Goal: Information Seeking & Learning: Learn about a topic

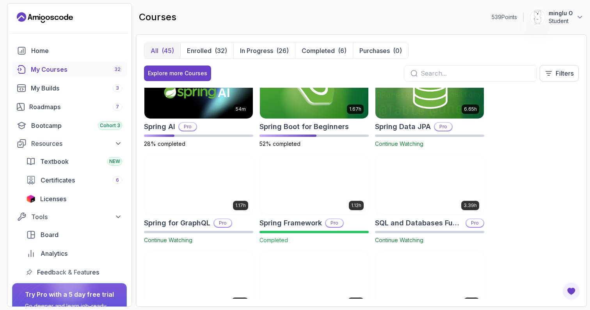
scroll to position [1241, 0]
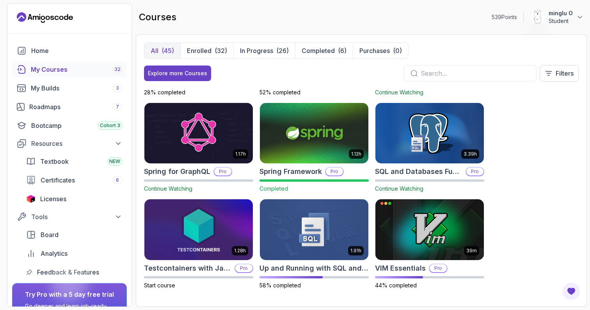
click at [409, 190] on span "Continue Watching" at bounding box center [399, 188] width 48 height 7
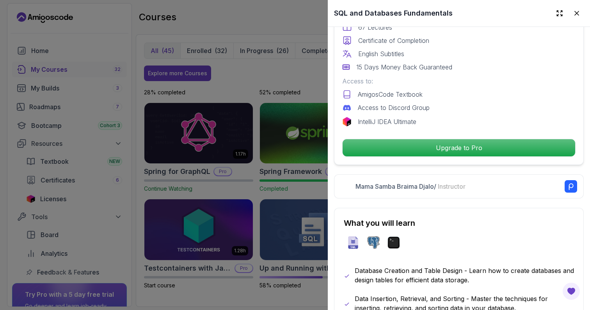
scroll to position [0, 0]
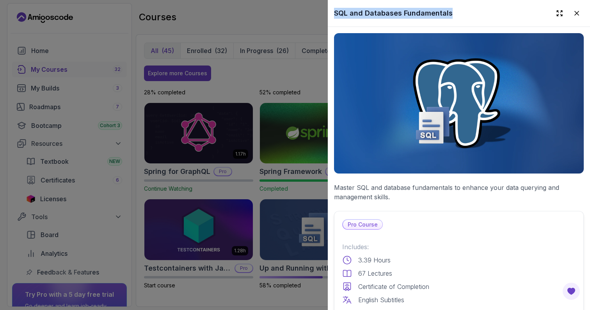
drag, startPoint x: 457, startPoint y: 12, endPoint x: 334, endPoint y: 12, distance: 122.9
click at [334, 12] on div "SQL and Databases Fundamentals" at bounding box center [459, 13] width 262 height 27
copy h2 "SQL and Databases Fundamentals"
click at [227, 125] on div at bounding box center [295, 155] width 590 height 310
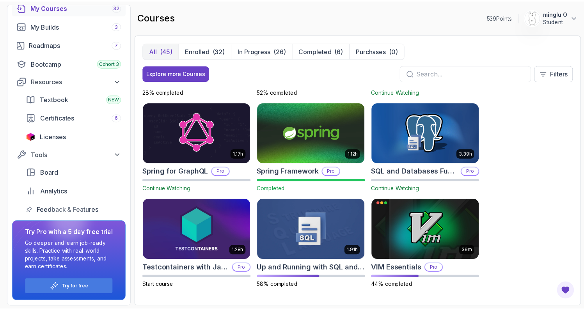
scroll to position [62, 0]
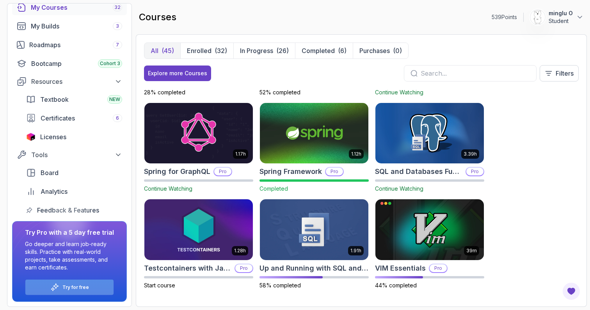
click at [88, 290] on p "Try for free" at bounding box center [75, 287] width 27 height 6
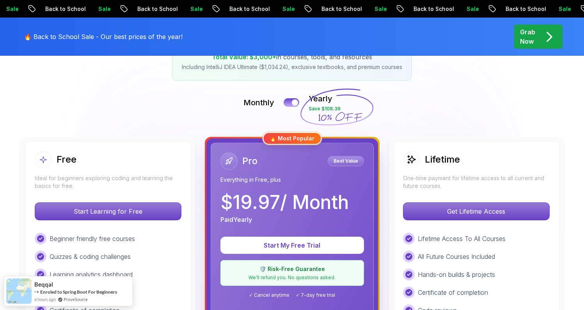
scroll to position [210, 0]
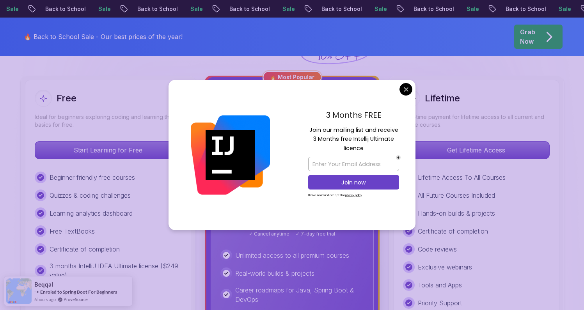
click at [312, 217] on div "3 Months FREE Join our mailing list and receive 3 Months free Intellij Ultimate…" at bounding box center [354, 155] width 124 height 151
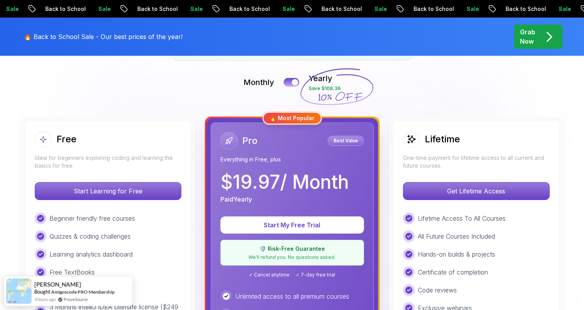
scroll to position [243, 0]
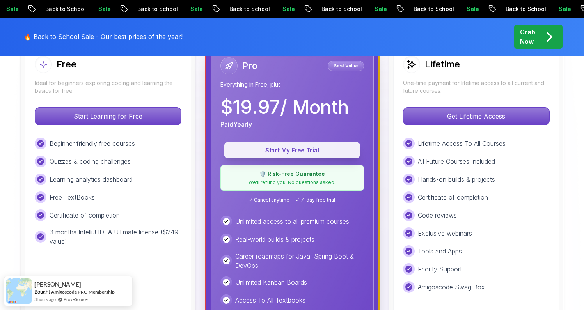
click at [329, 147] on p "Start My Free Trial" at bounding box center [292, 150] width 119 height 9
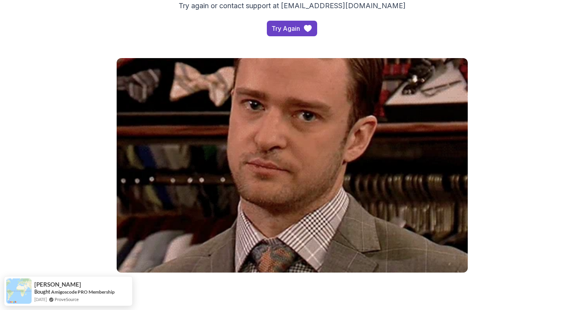
scroll to position [17, 0]
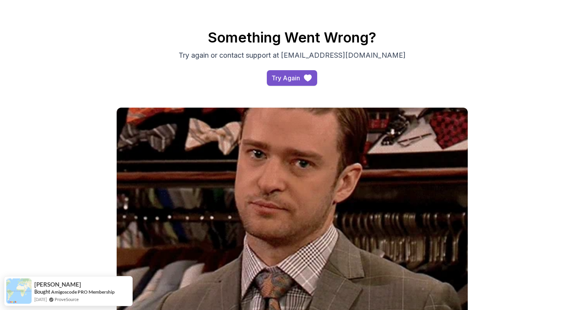
click at [300, 76] on div "Try Again" at bounding box center [286, 77] width 28 height 9
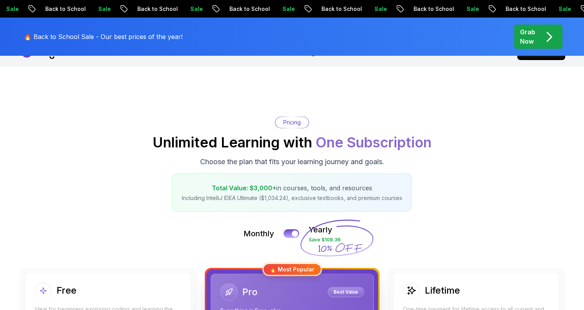
scroll to position [91, 0]
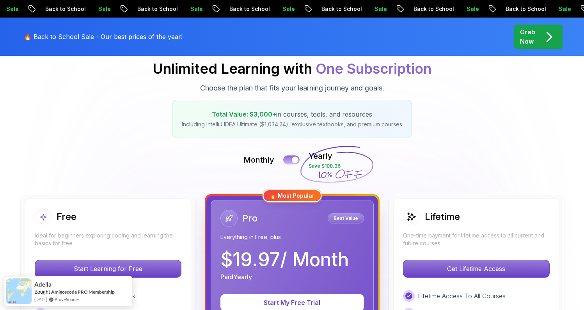
click at [293, 159] on div at bounding box center [295, 160] width 7 height 7
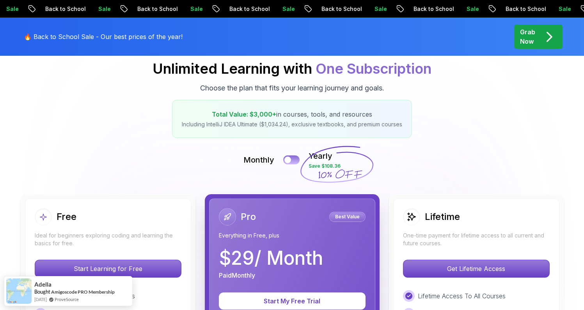
scroll to position [241, 0]
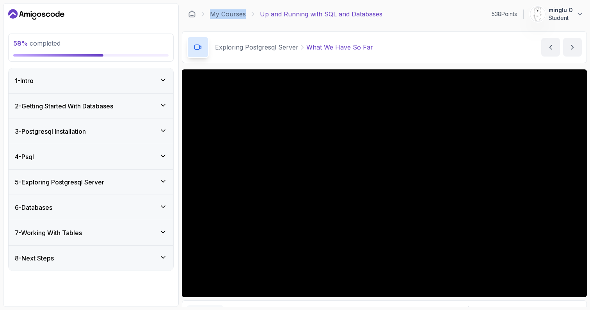
click at [141, 153] on div "4 - Psql" at bounding box center [91, 156] width 152 height 9
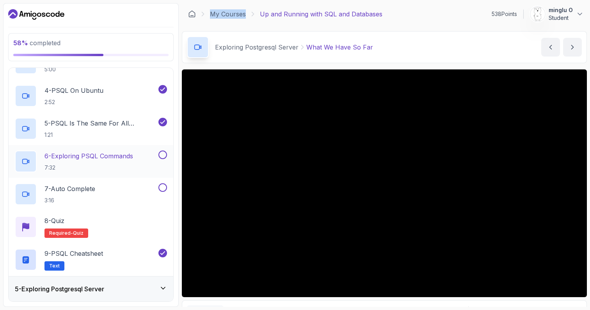
scroll to position [32, 0]
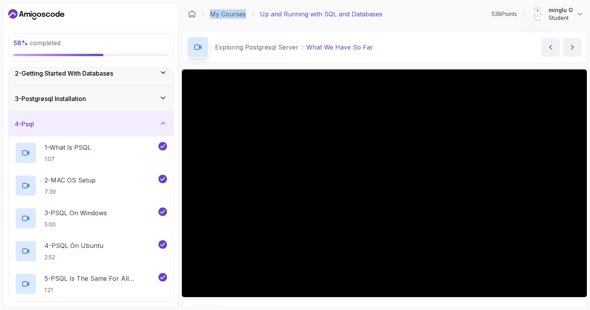
click at [146, 121] on div "4 - Psql" at bounding box center [91, 123] width 152 height 9
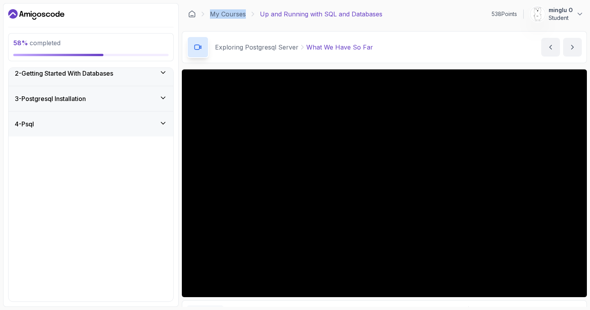
scroll to position [0, 0]
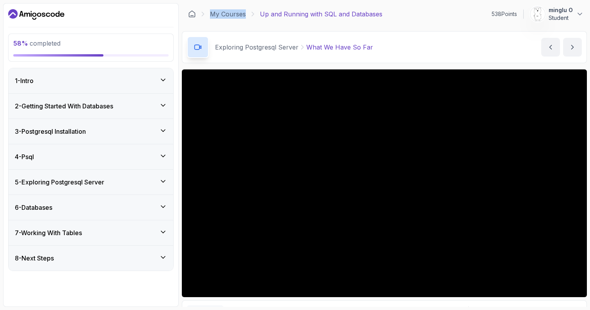
click at [119, 180] on div "5 - Exploring Postgresql Server" at bounding box center [91, 182] width 152 height 9
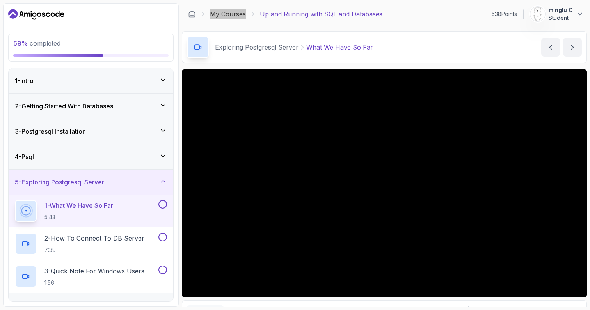
scroll to position [8, 0]
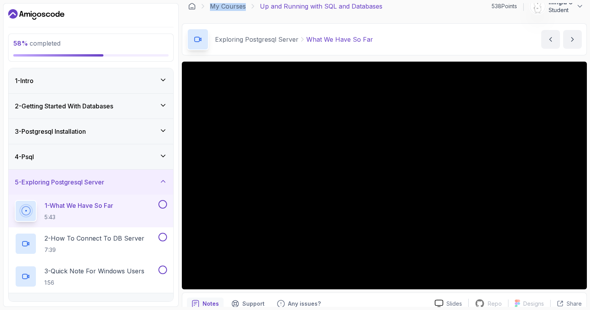
click at [162, 203] on button at bounding box center [162, 204] width 9 height 9
click at [127, 243] on p "2 - How To Connect To DB Server" at bounding box center [94, 238] width 100 height 9
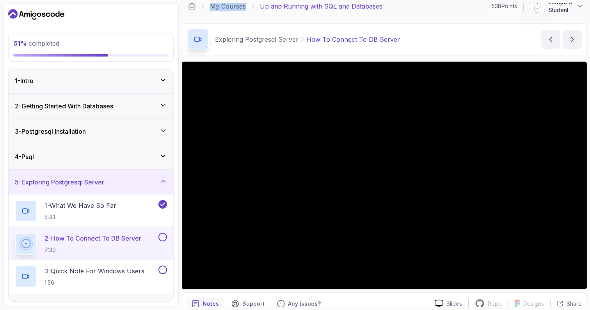
click at [161, 237] on button at bounding box center [162, 237] width 9 height 9
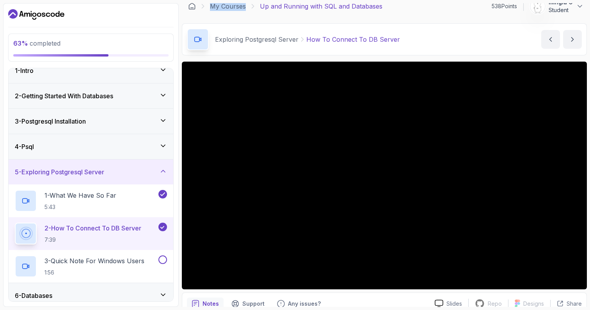
scroll to position [26, 0]
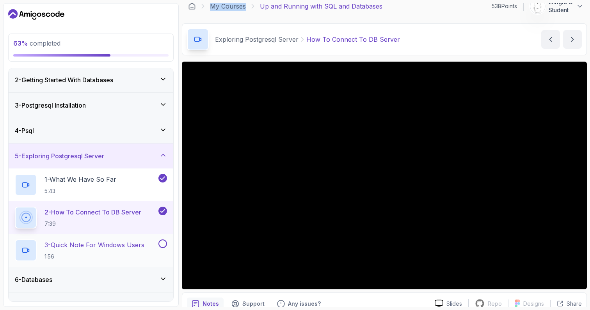
click at [129, 242] on p "3 - Quick Note For Windows Users" at bounding box center [94, 244] width 100 height 9
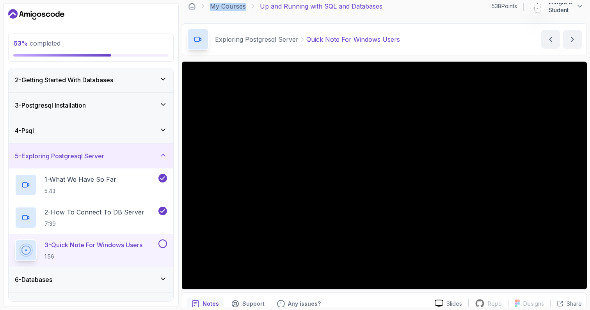
click at [161, 243] on button at bounding box center [162, 244] width 9 height 9
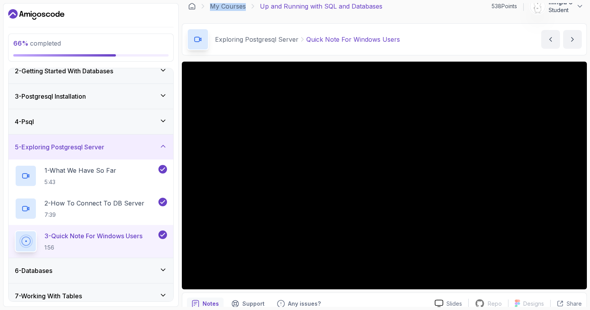
click at [104, 271] on div "6 - Databases" at bounding box center [91, 270] width 152 height 9
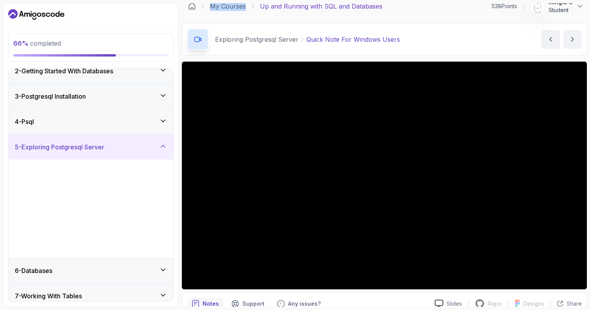
scroll to position [0, 0]
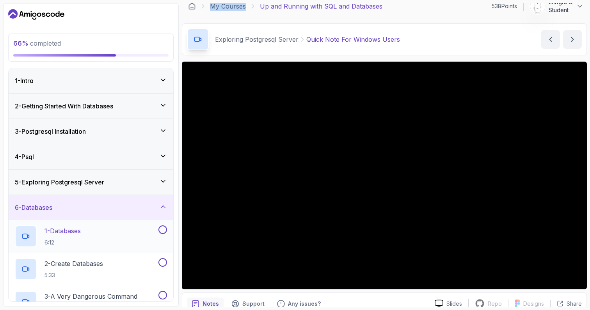
click at [102, 230] on div "1 - Databases 6:12" at bounding box center [86, 237] width 142 height 22
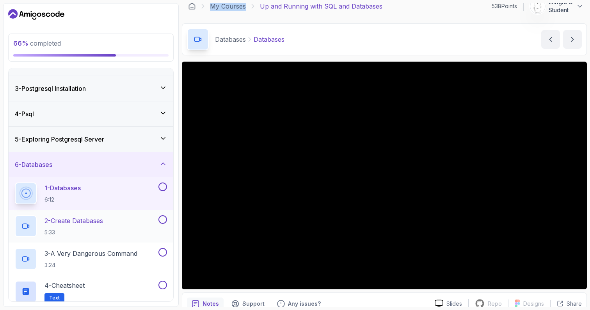
scroll to position [53, 0]
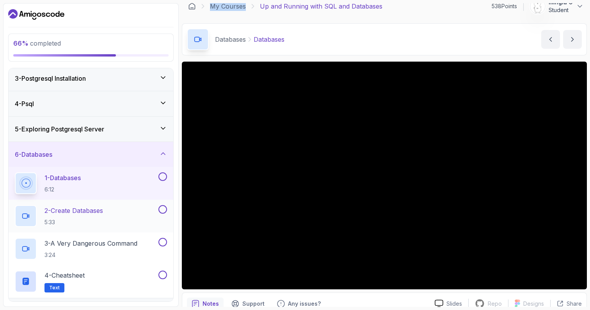
click at [91, 213] on p "2 - Create Databases" at bounding box center [73, 210] width 59 height 9
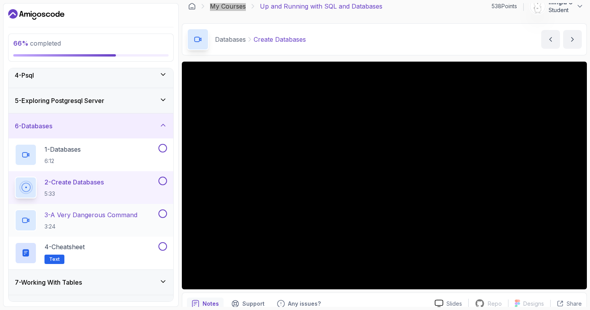
scroll to position [100, 0]
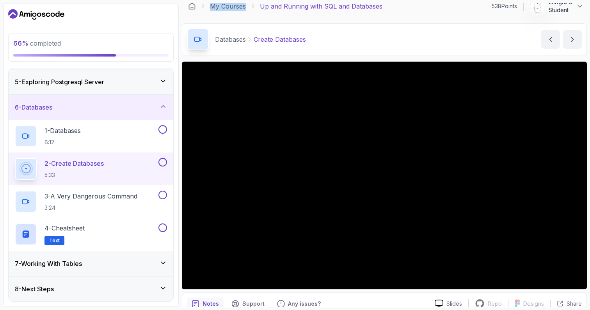
click at [93, 261] on div "7 - Working With Tables" at bounding box center [91, 263] width 152 height 9
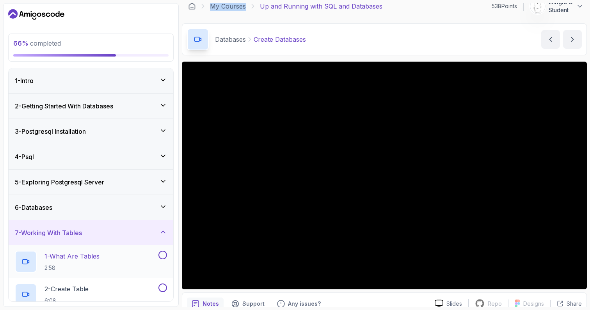
scroll to position [11, 0]
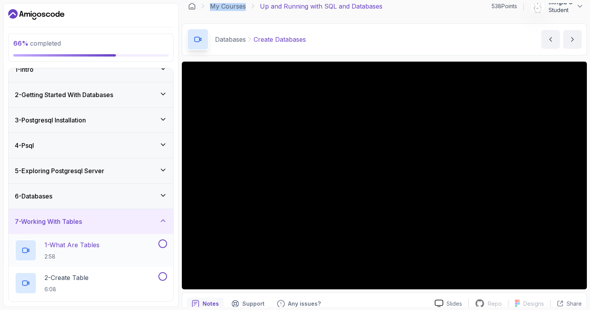
click at [102, 249] on div "1 - What Are Tables 2:58" at bounding box center [86, 251] width 142 height 22
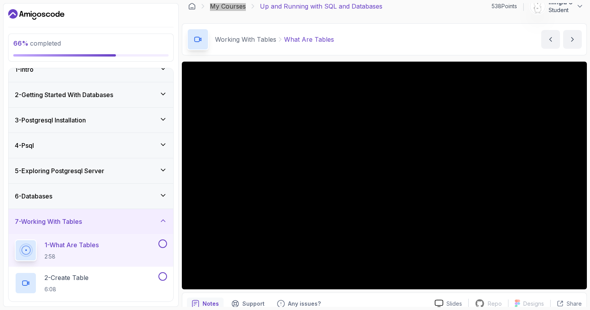
scroll to position [166, 0]
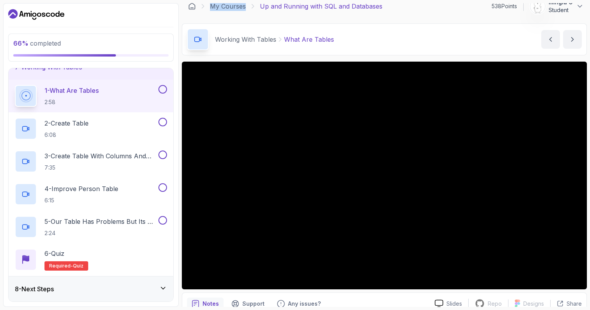
click at [99, 286] on div "8 - Next Steps" at bounding box center [91, 288] width 152 height 9
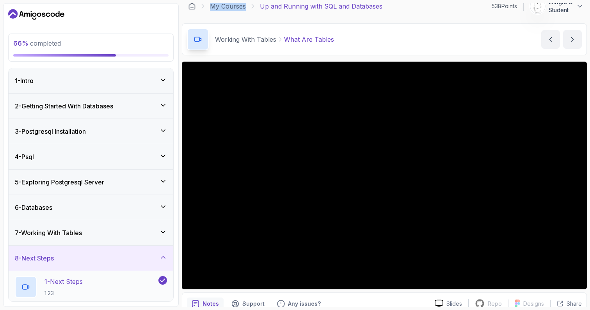
scroll to position [68, 0]
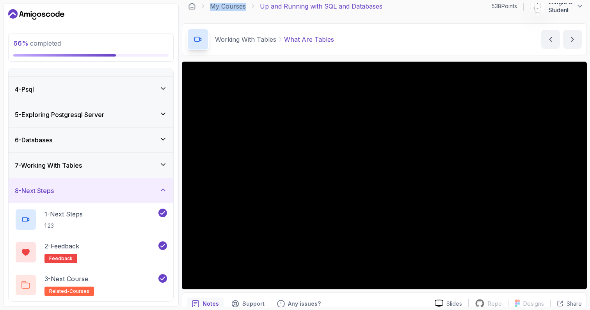
click at [109, 169] on div "7 - Working With Tables" at bounding box center [91, 165] width 152 height 9
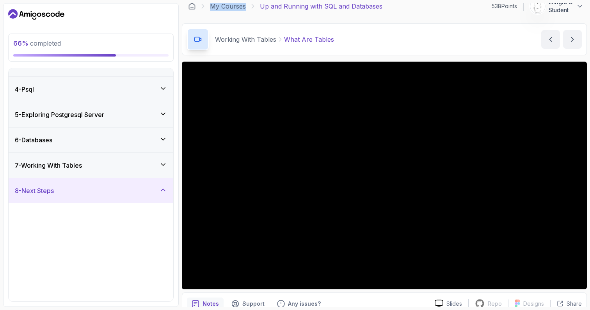
scroll to position [0, 0]
